Goal: Communication & Community: Answer question/provide support

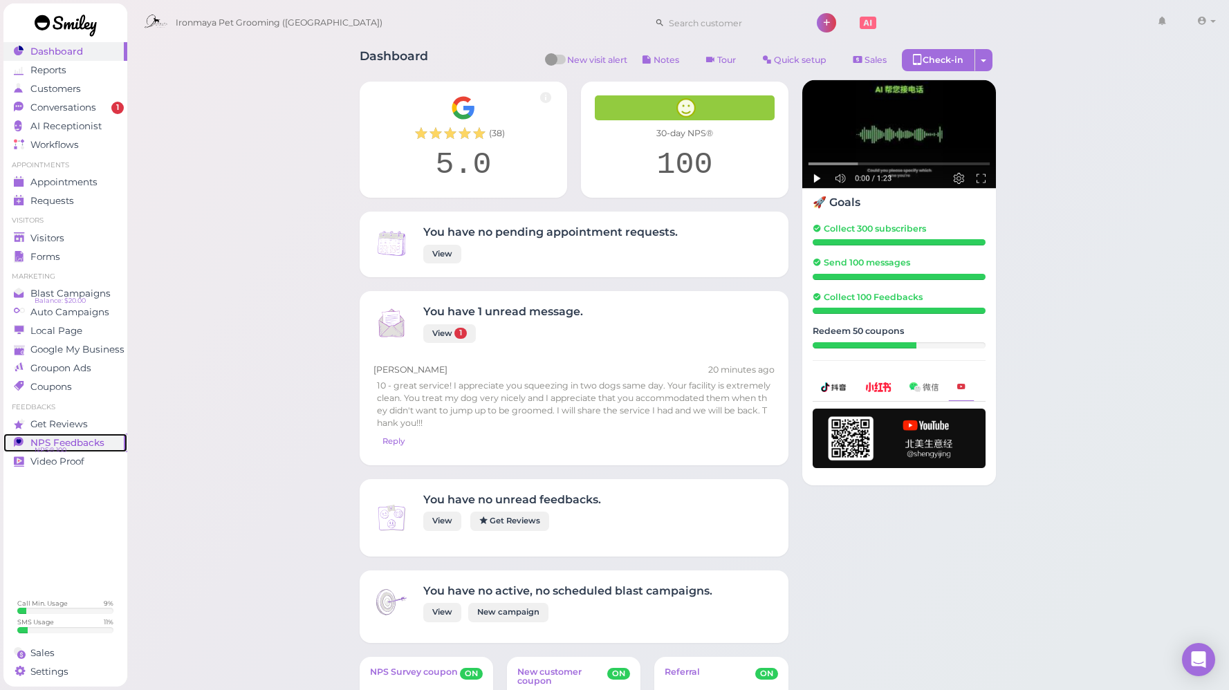
click at [70, 445] on span "NPS Feedbacks" at bounding box center [67, 443] width 74 height 12
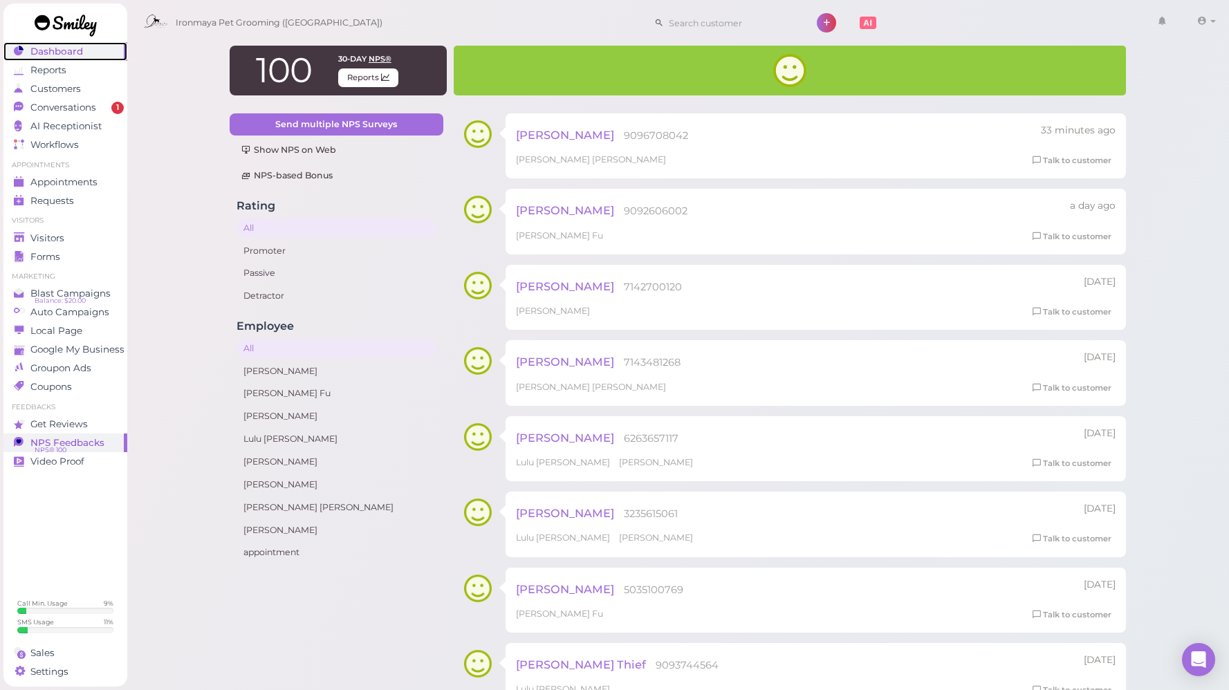
click at [76, 51] on span "Dashboard" at bounding box center [56, 52] width 53 height 12
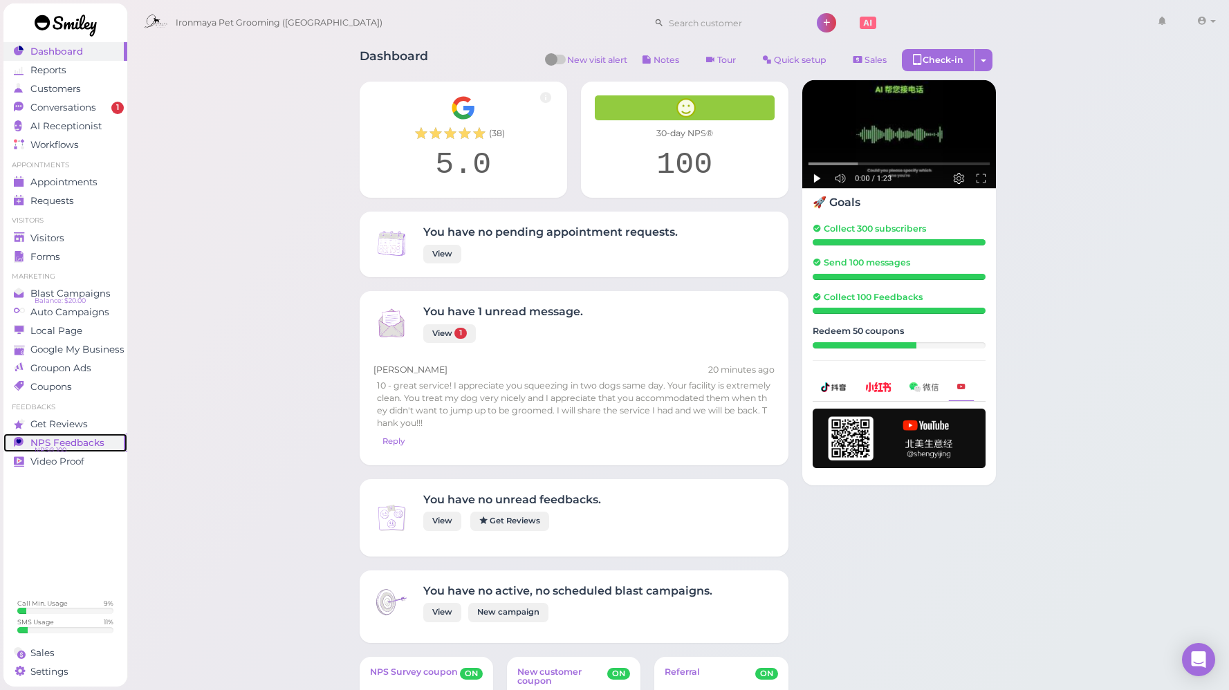
click at [64, 446] on span "NPS® 100" at bounding box center [51, 450] width 32 height 11
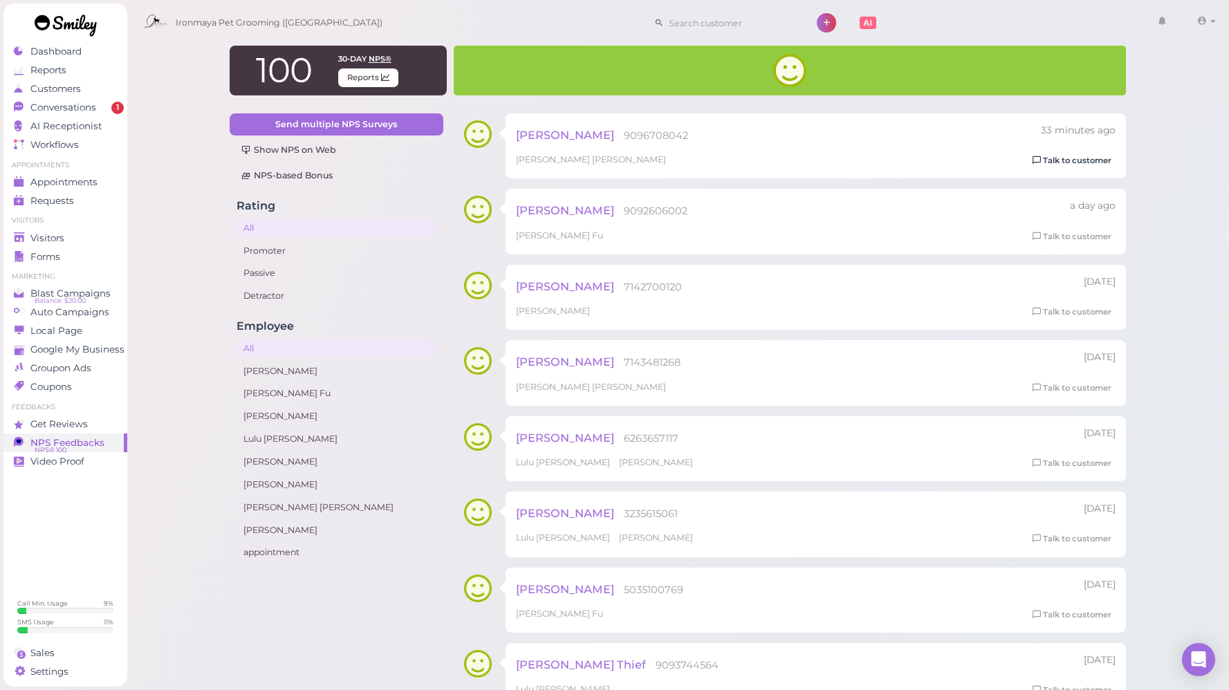
click at [1040, 161] on icon at bounding box center [1037, 161] width 8 height 10
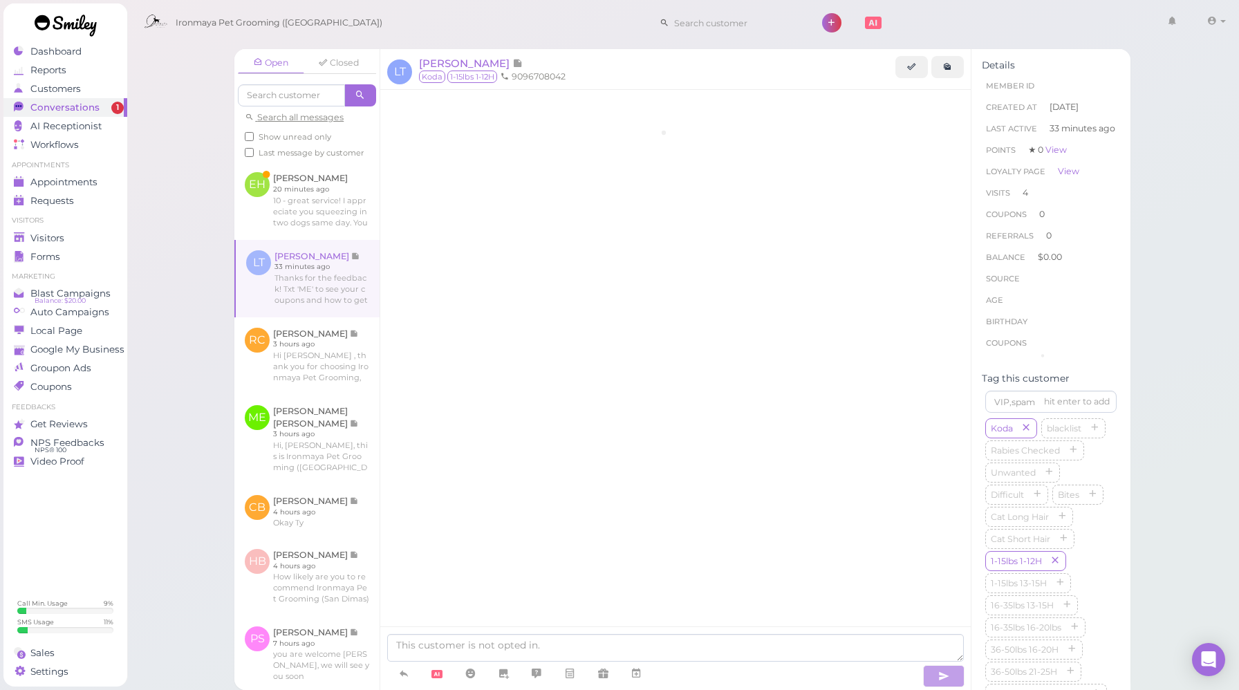
scroll to position [1597, 0]
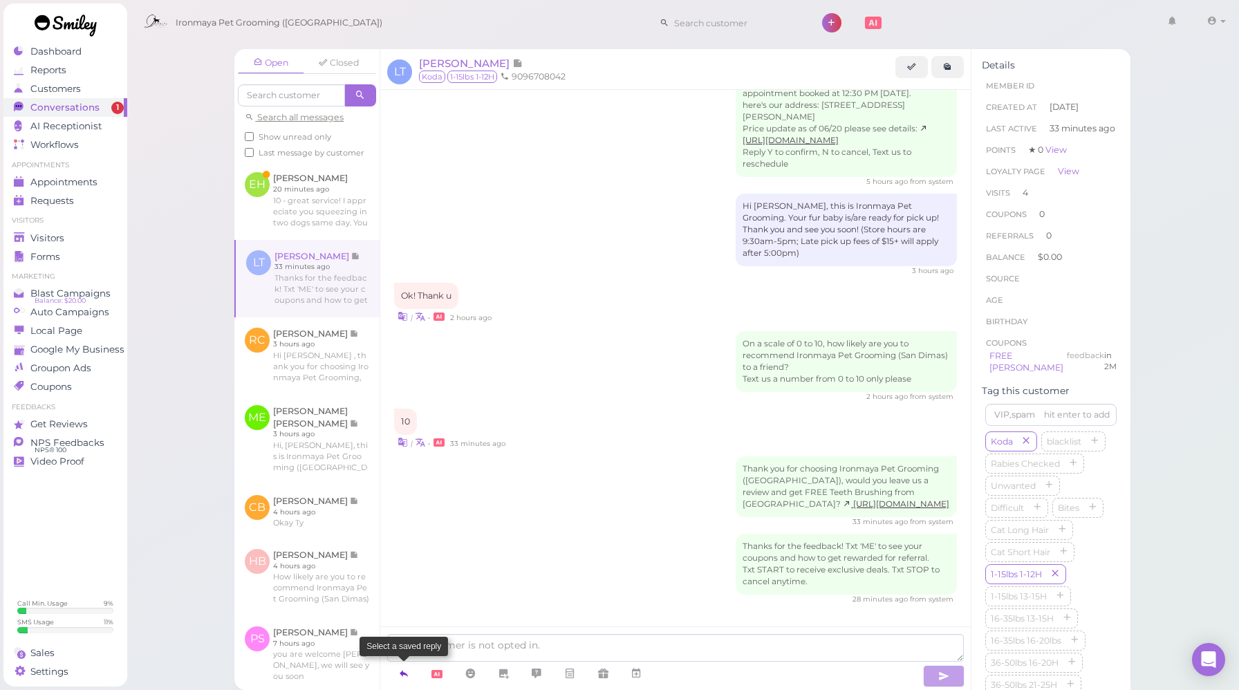
click at [400, 672] on icon at bounding box center [403, 674] width 11 height 14
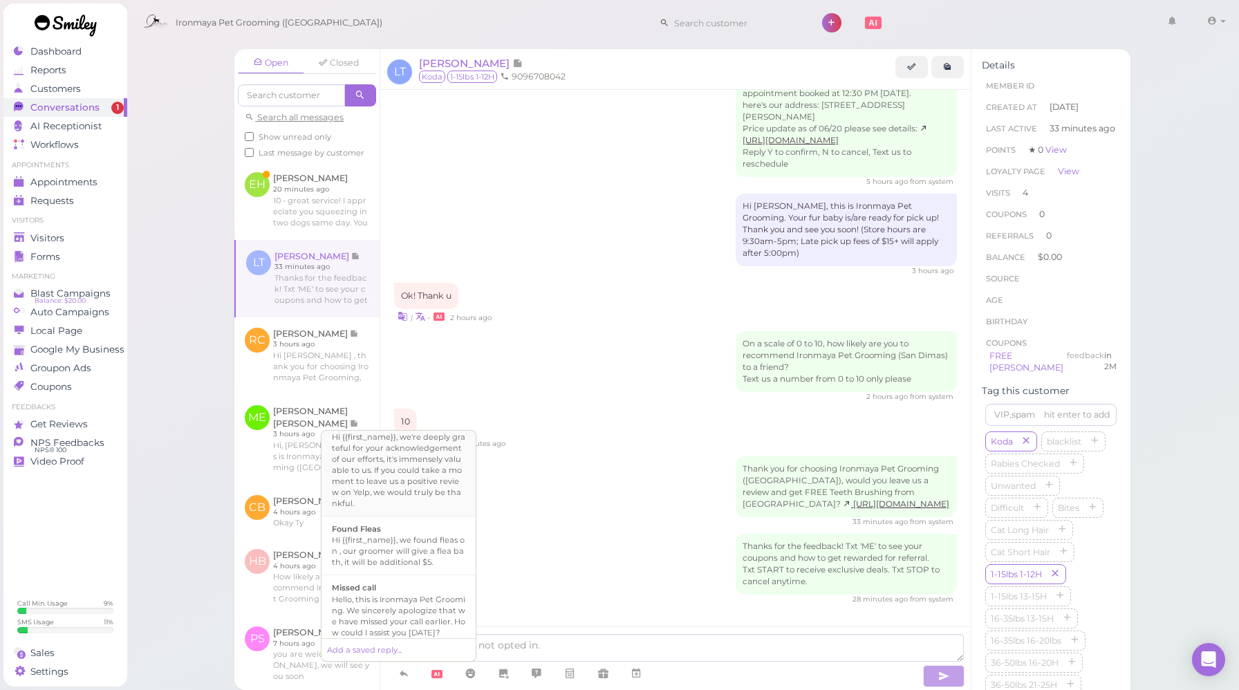
scroll to position [194, 0]
click at [413, 520] on div "Hi {{first_name}}, we're deeply grateful for your acknowledgement of our effort…" at bounding box center [398, 481] width 133 height 77
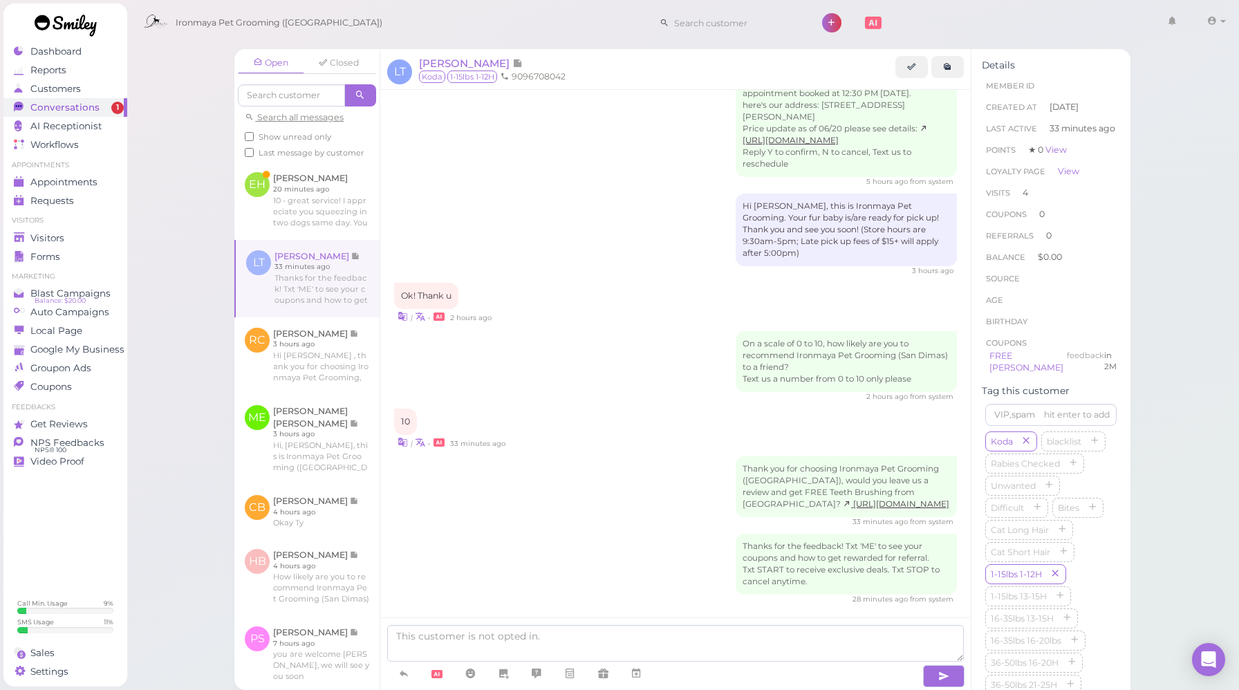
type textarea "Hi {{first_name}}, we're deeply grateful for your acknowledgement of our effort…"
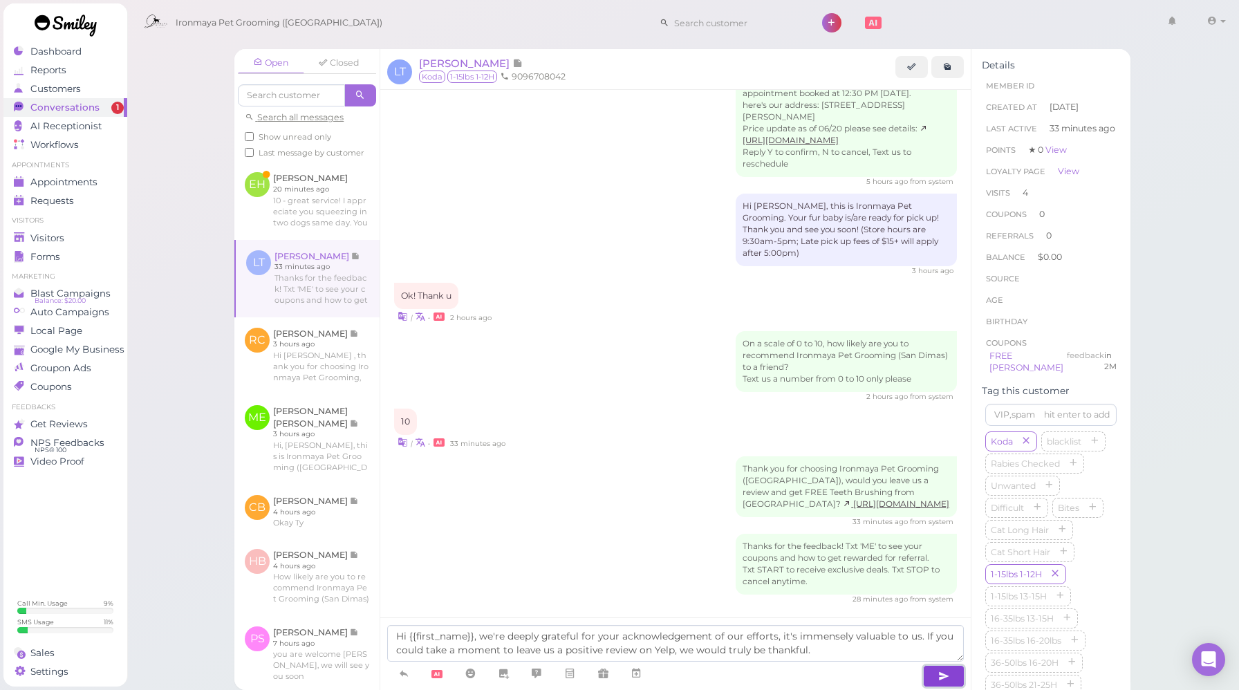
click at [928, 670] on button "button" at bounding box center [943, 676] width 41 height 22
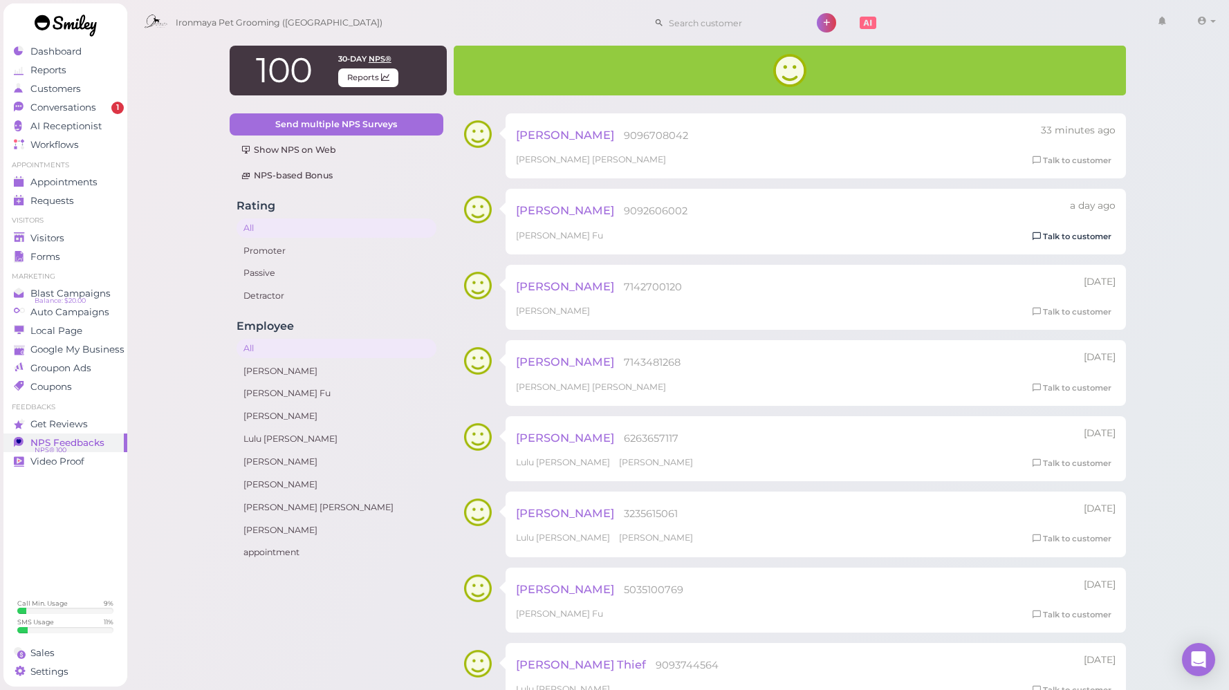
click at [1091, 240] on link "Talk to customer" at bounding box center [1071, 237] width 87 height 15
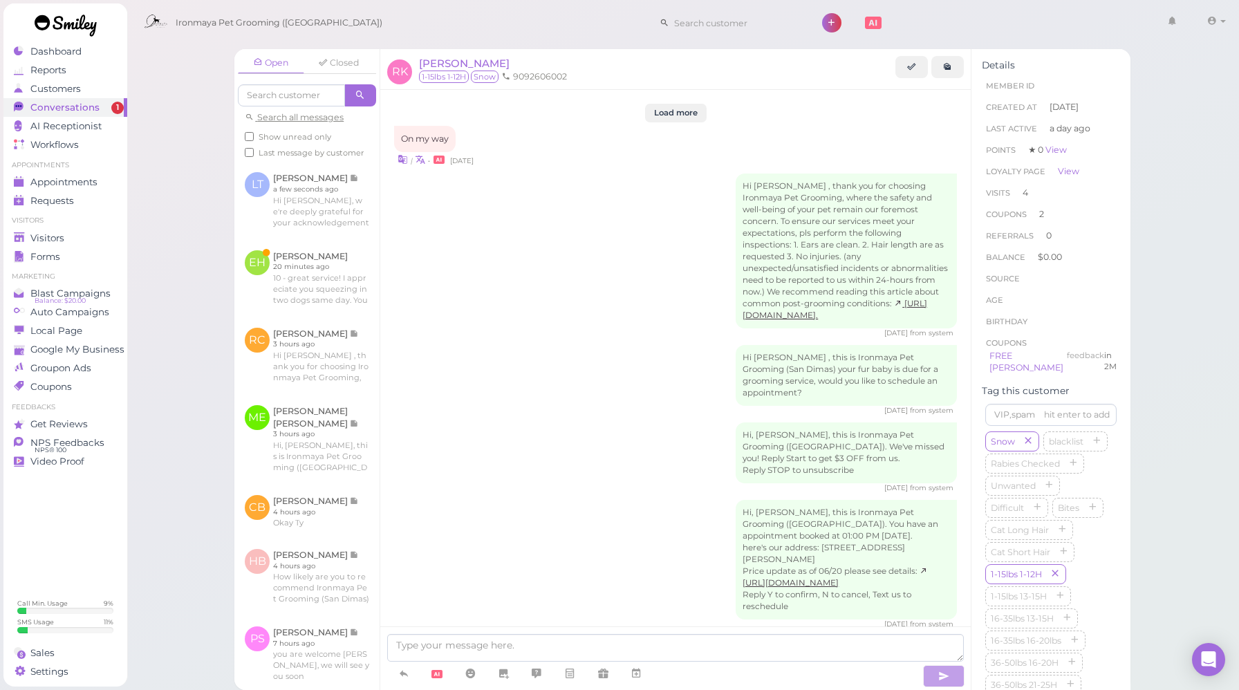
scroll to position [1866, 0]
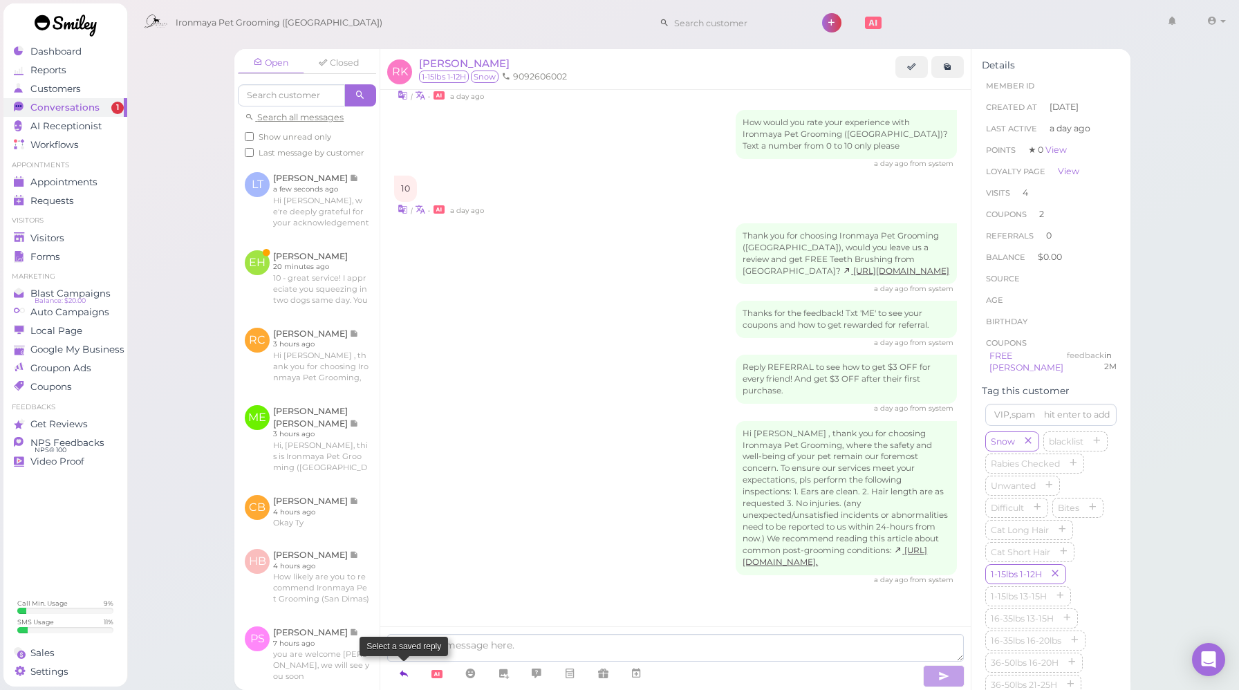
click at [401, 671] on icon at bounding box center [403, 674] width 11 height 14
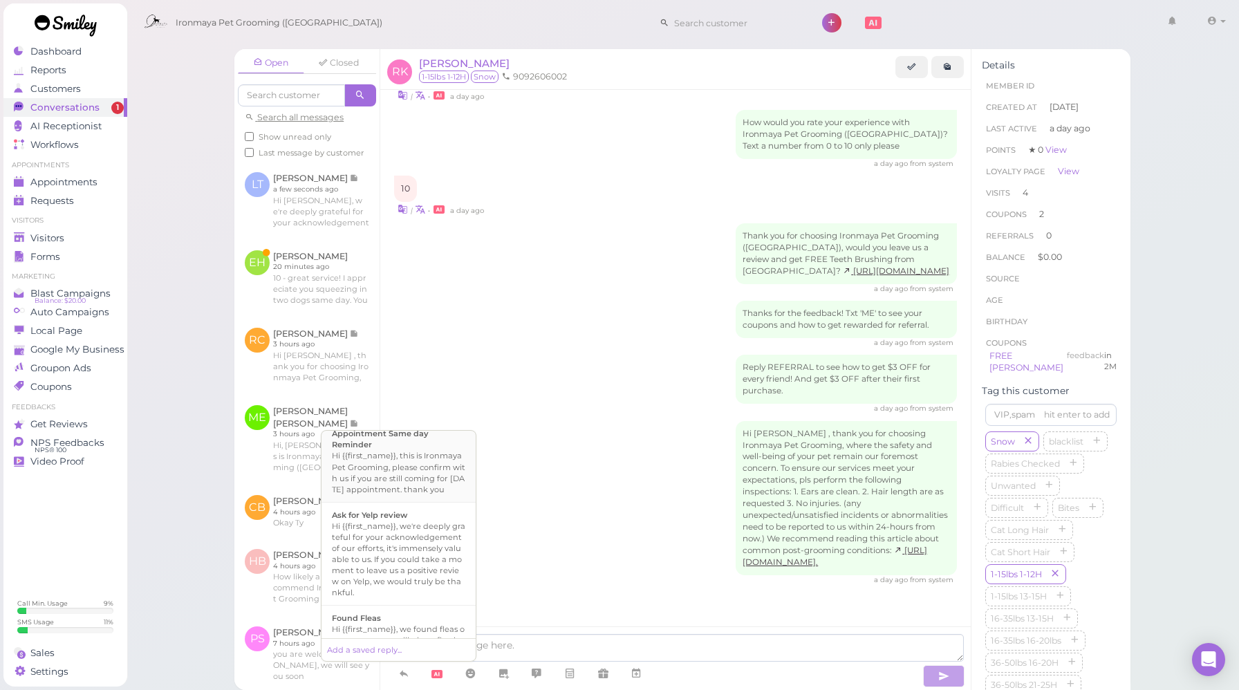
scroll to position [118, 0]
click at [389, 553] on div "Hi {{first_name}}, we're deeply grateful for your acknowledgement of our effort…" at bounding box center [398, 557] width 133 height 77
type textarea "Hi {{first_name}}, we're deeply grateful for your acknowledgement of our effort…"
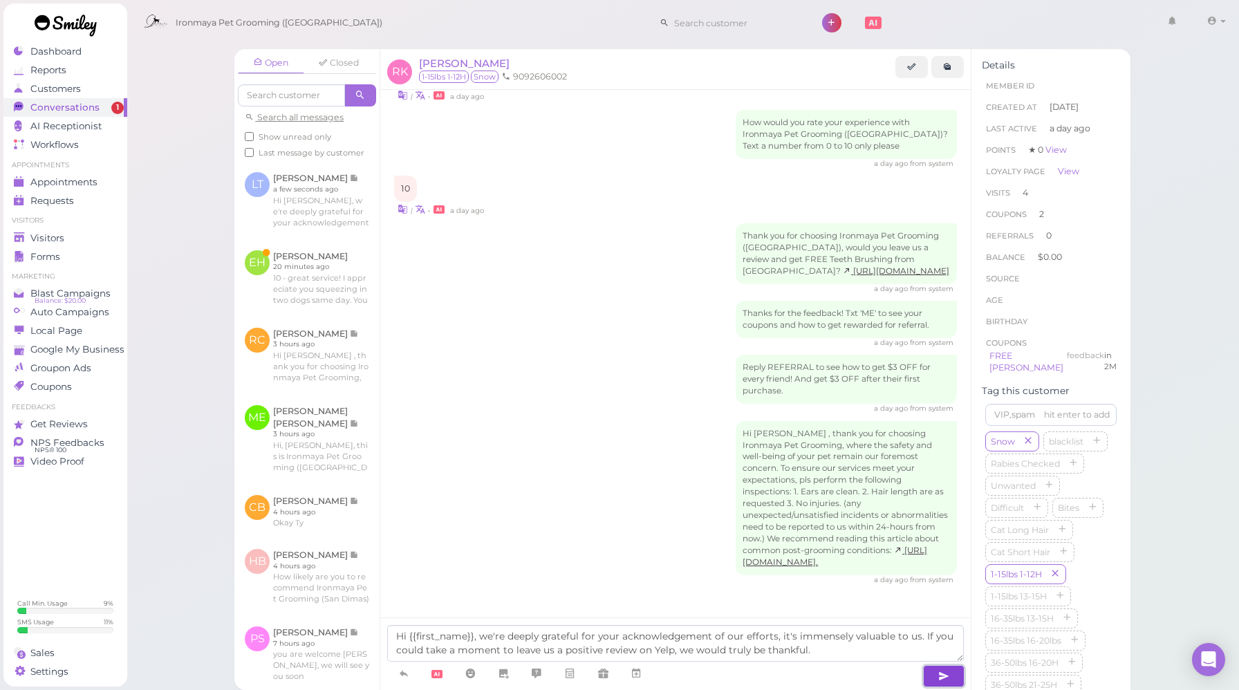
click at [936, 673] on button "button" at bounding box center [943, 676] width 41 height 22
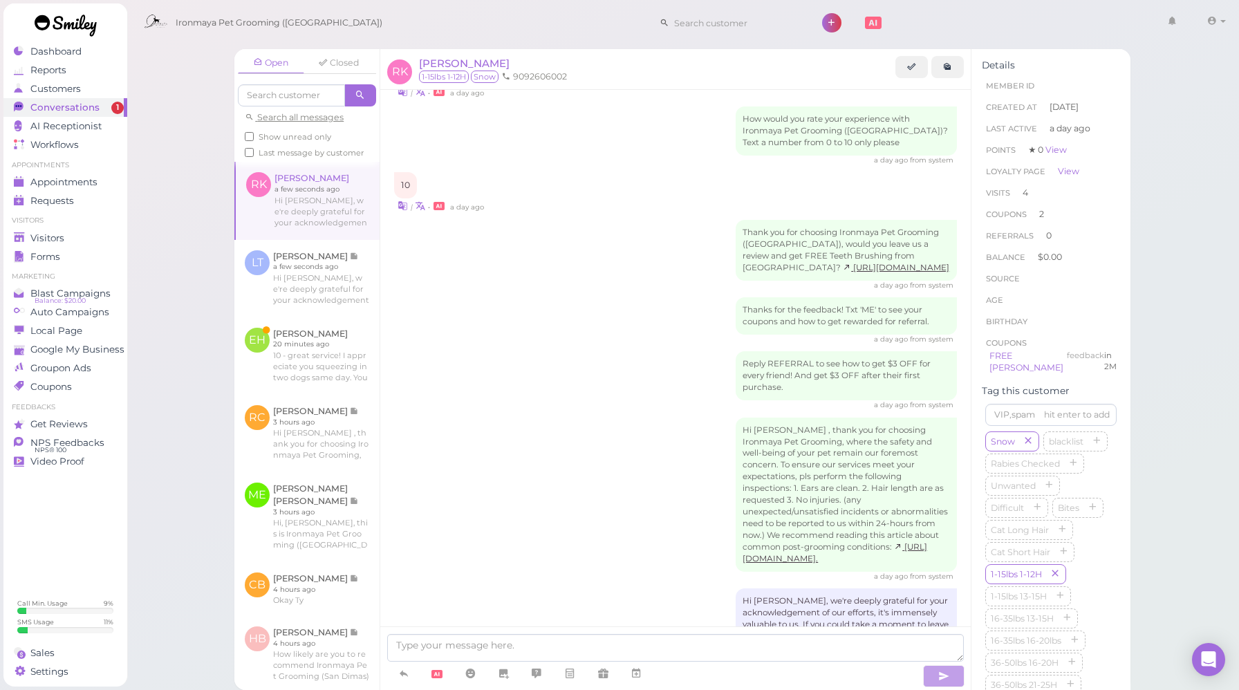
scroll to position [1945, 0]
